Goal: Information Seeking & Learning: Learn about a topic

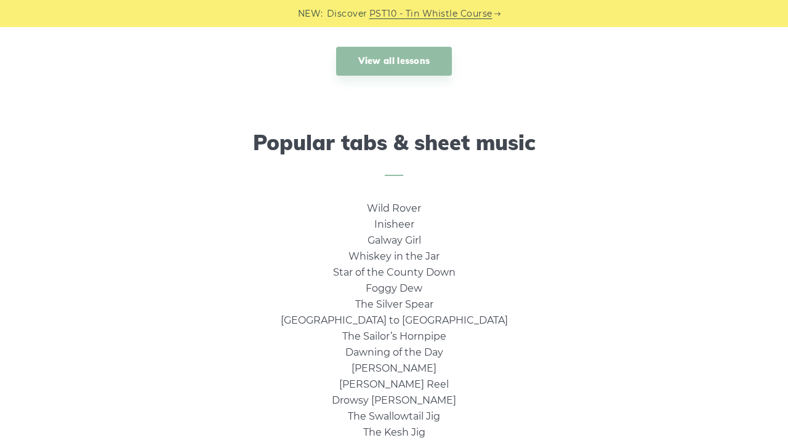
scroll to position [726, 0]
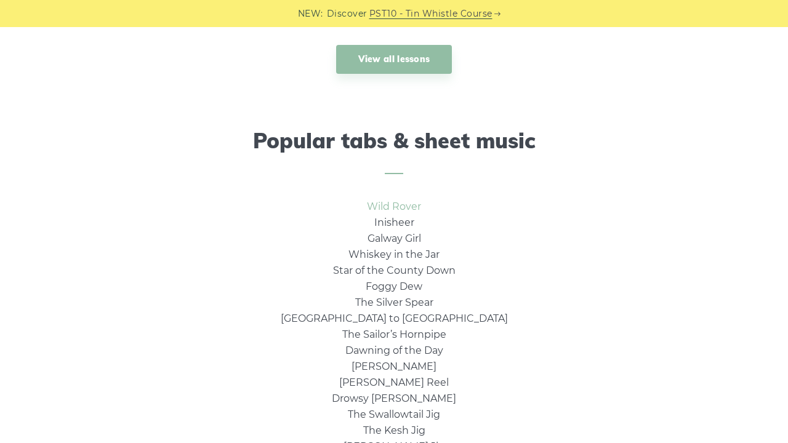
click at [402, 202] on link "Wild Rover" at bounding box center [394, 207] width 54 height 12
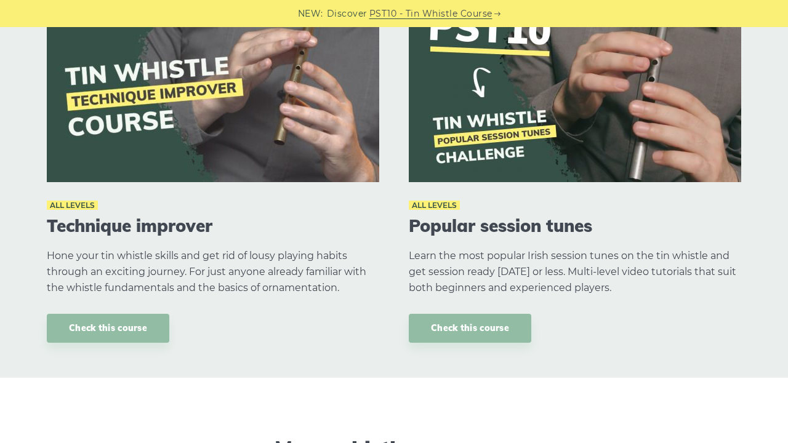
scroll to position [1412, 0]
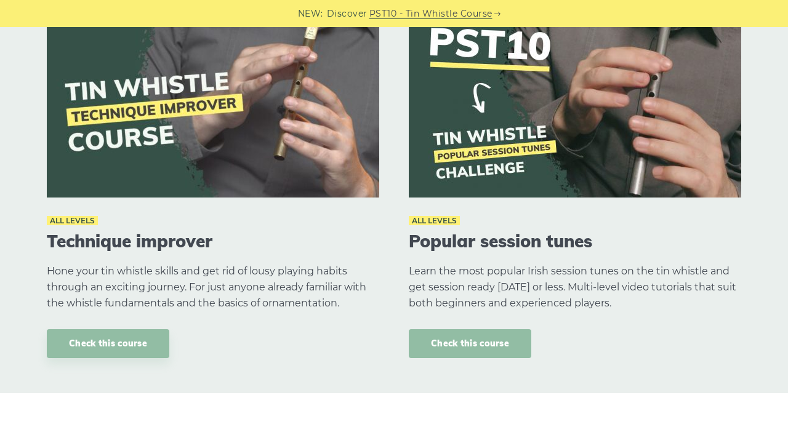
click at [463, 338] on link "Check this course" at bounding box center [470, 343] width 122 height 29
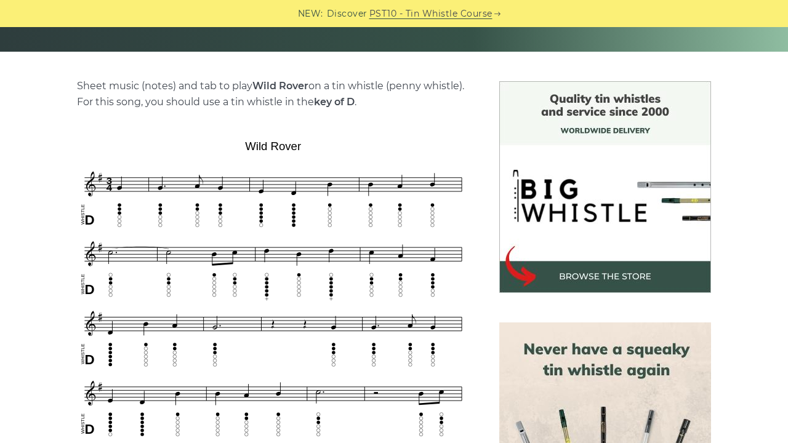
scroll to position [280, 0]
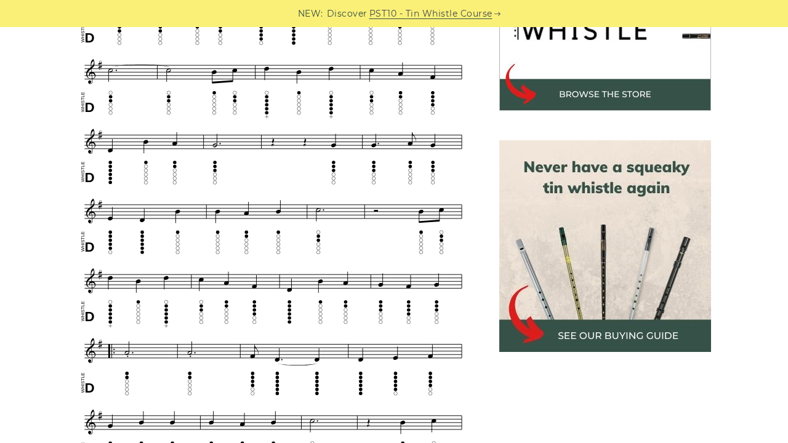
scroll to position [454, 0]
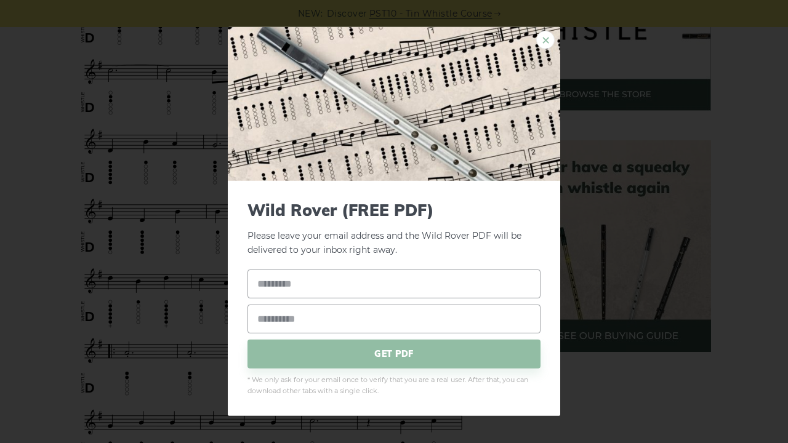
click at [543, 42] on link "×" at bounding box center [545, 40] width 18 height 18
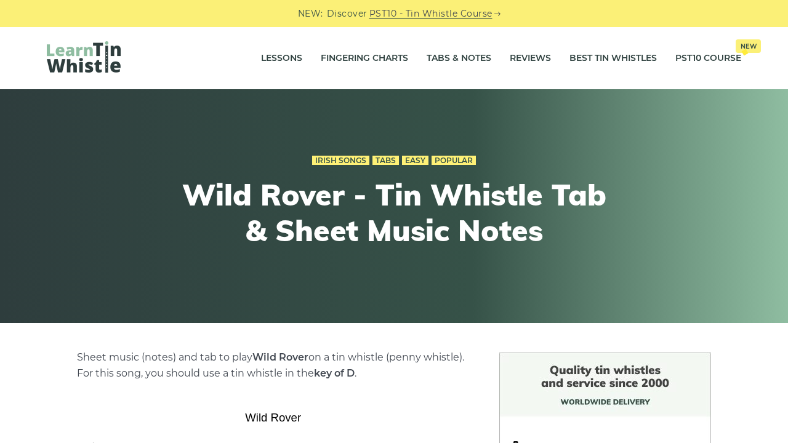
scroll to position [0, 0]
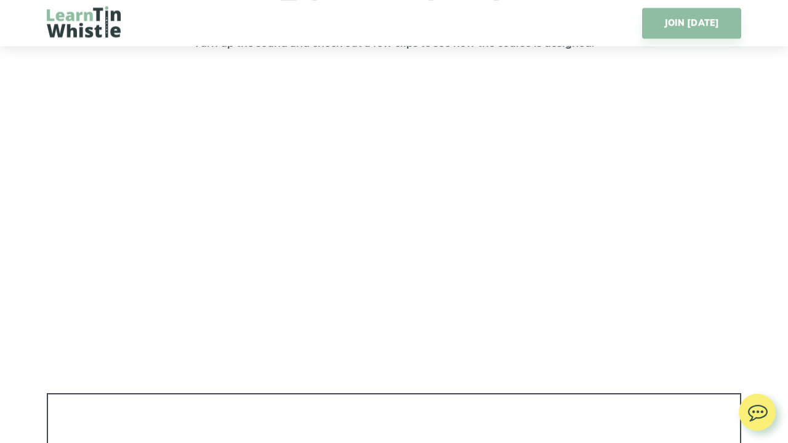
scroll to position [1863, 0]
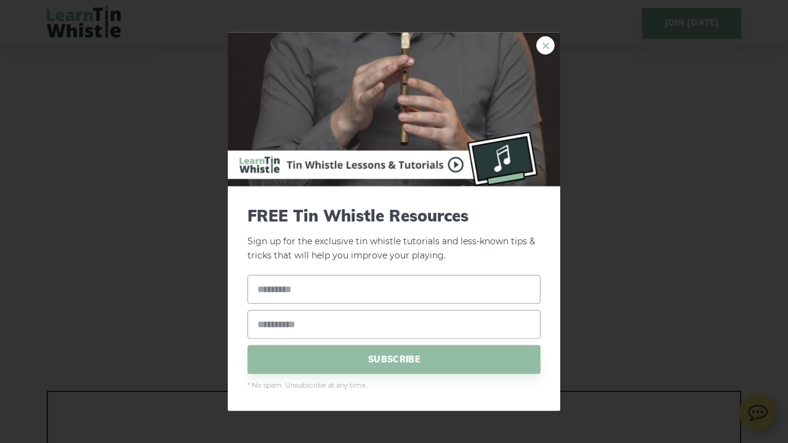
click at [544, 52] on link "×" at bounding box center [545, 45] width 18 height 18
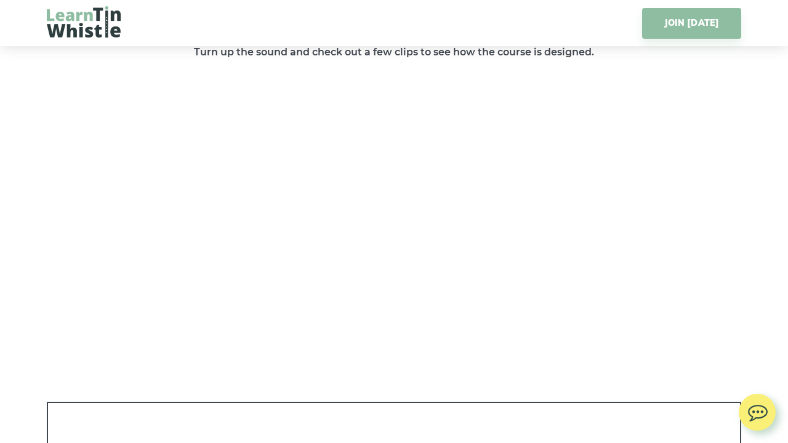
scroll to position [1849, 0]
